Goal: Find specific page/section: Find specific page/section

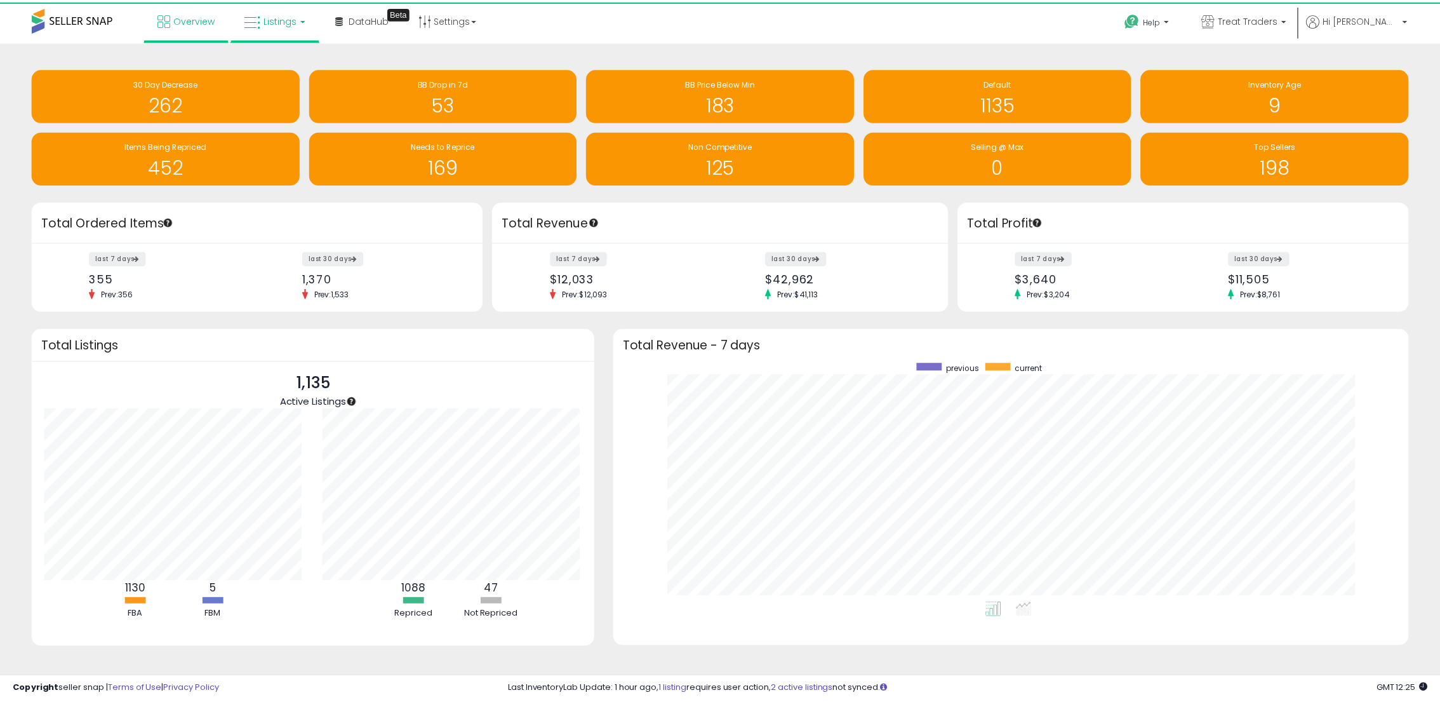
scroll to position [634758, 634229]
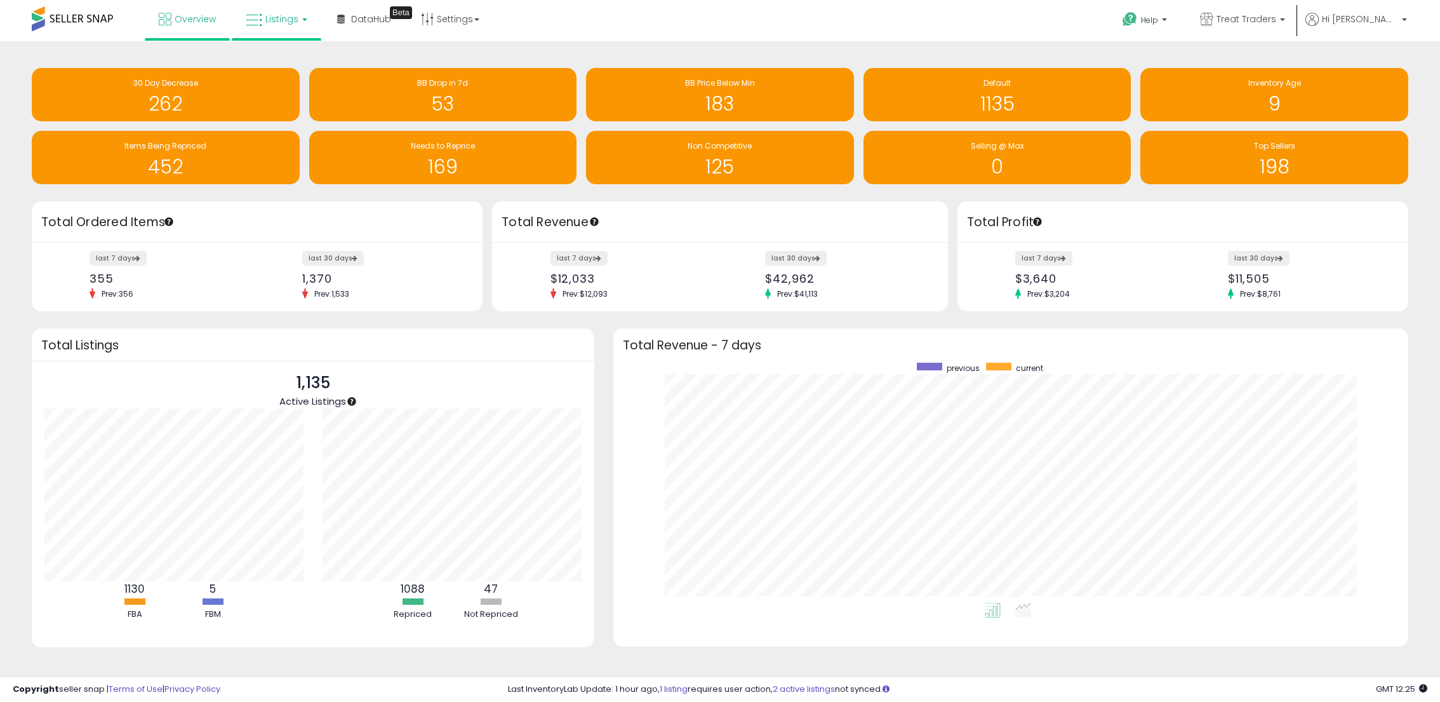
click at [270, 36] on link "Listings" at bounding box center [276, 19] width 81 height 38
click at [293, 57] on icon at bounding box center [285, 63] width 55 height 17
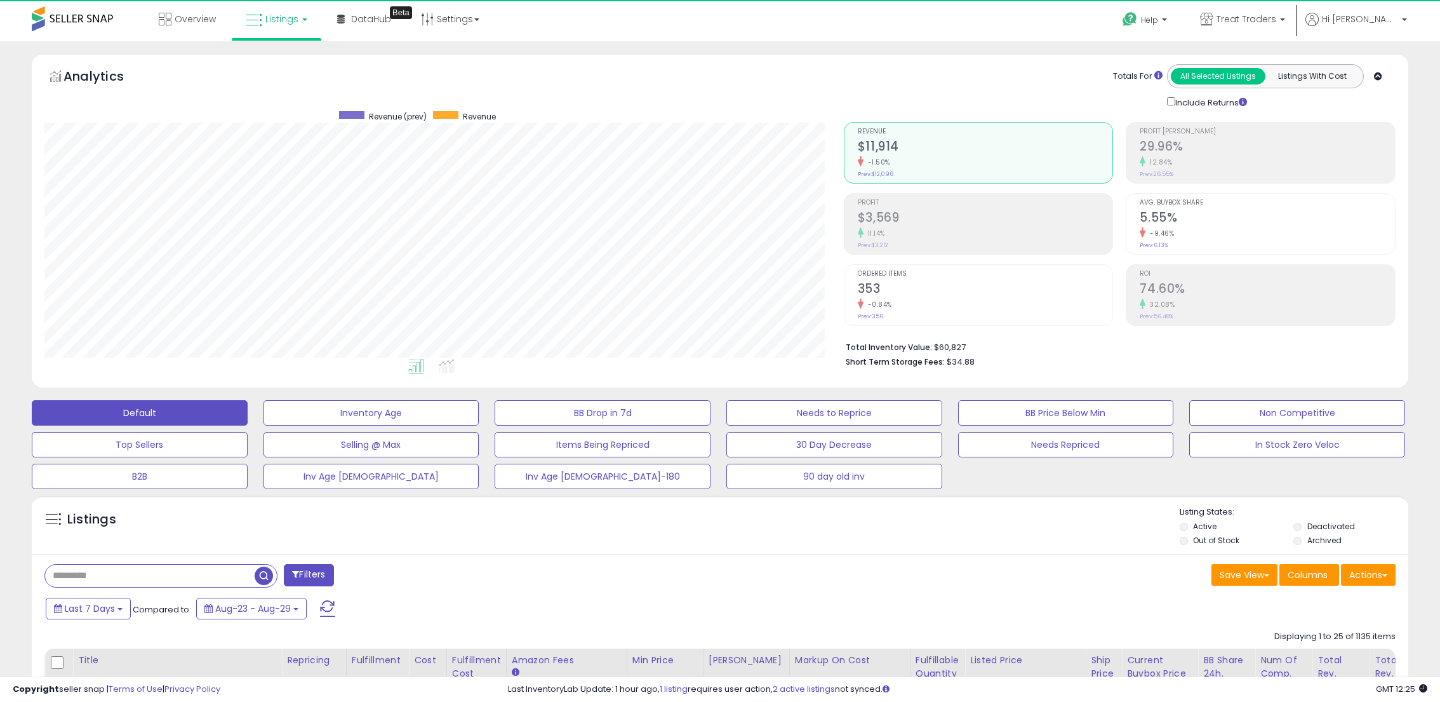
scroll to position [260, 799]
